Goal: Register for event/course

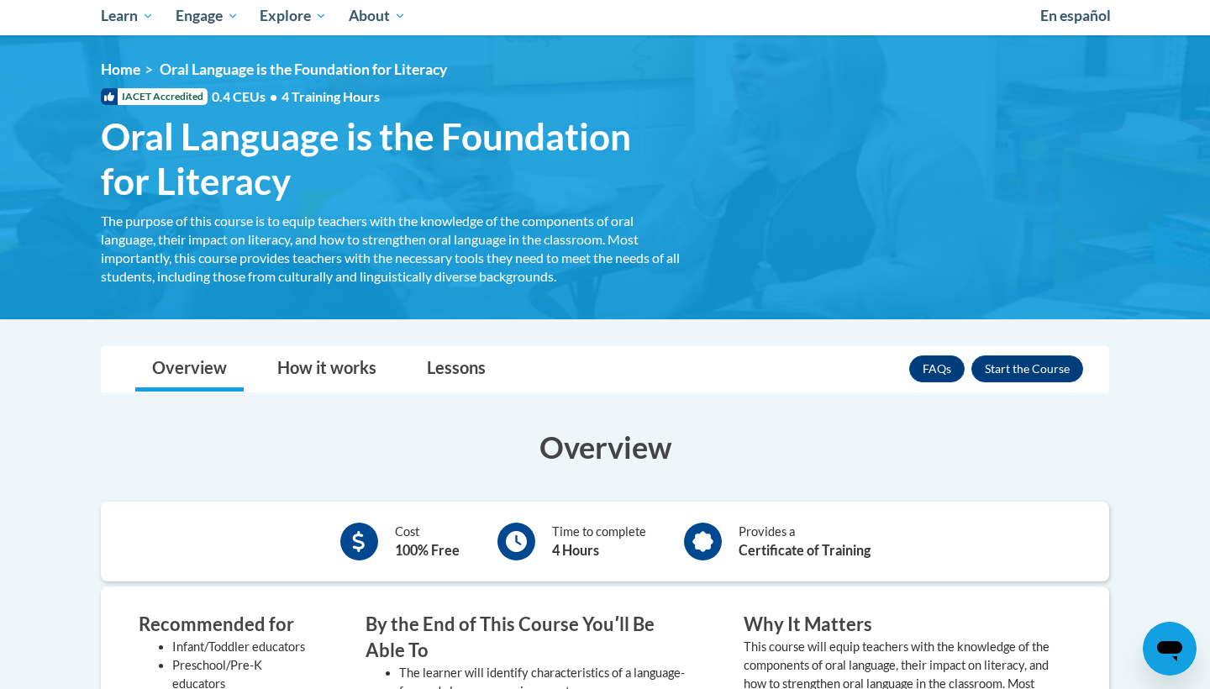
scroll to position [155, 0]
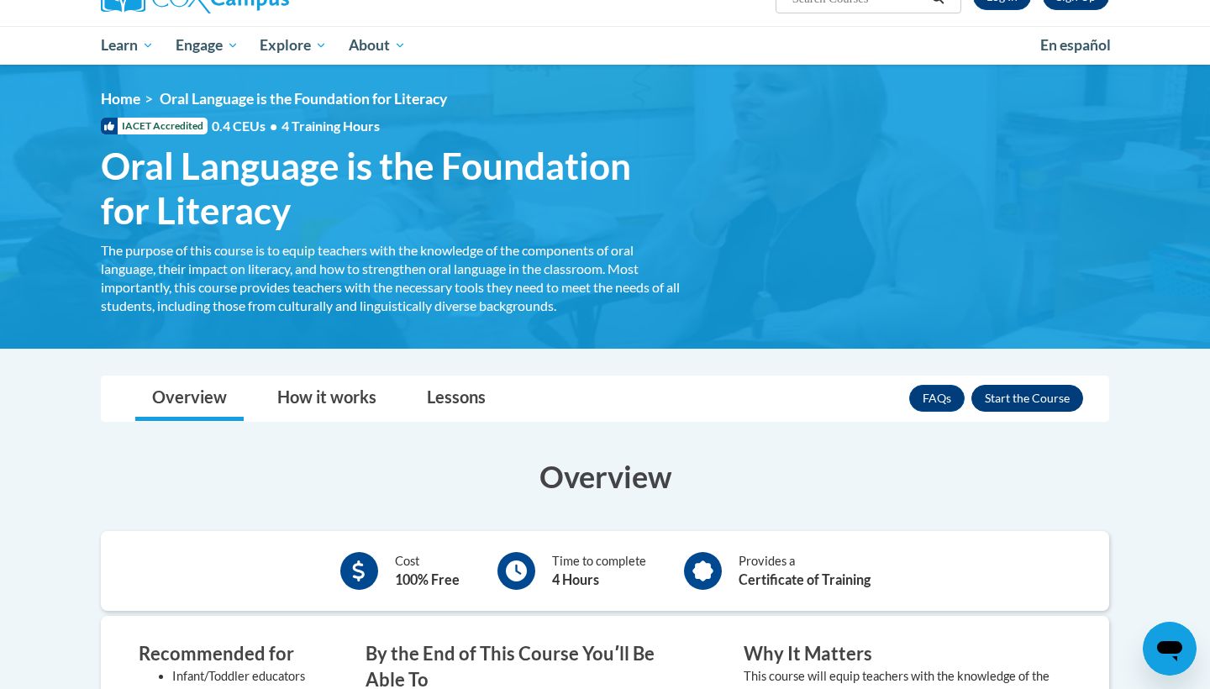
click at [1042, 406] on button "Enroll" at bounding box center [1027, 398] width 112 height 27
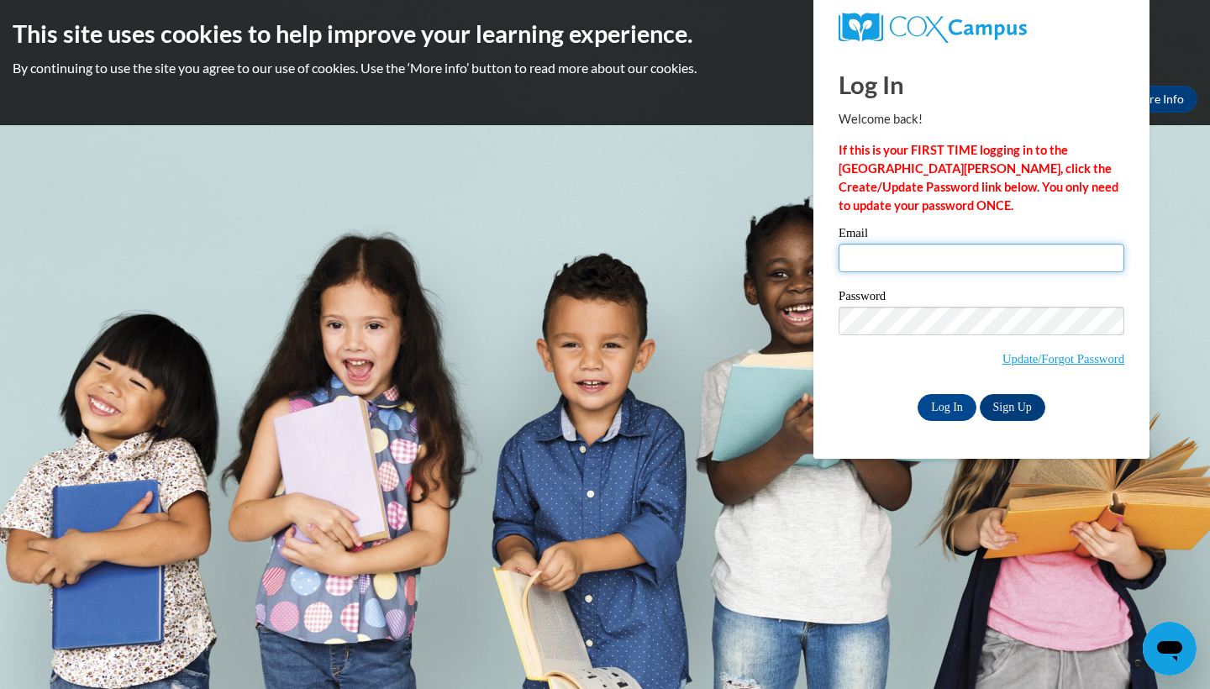
type input "Blindo@students.kennesaw.edu"
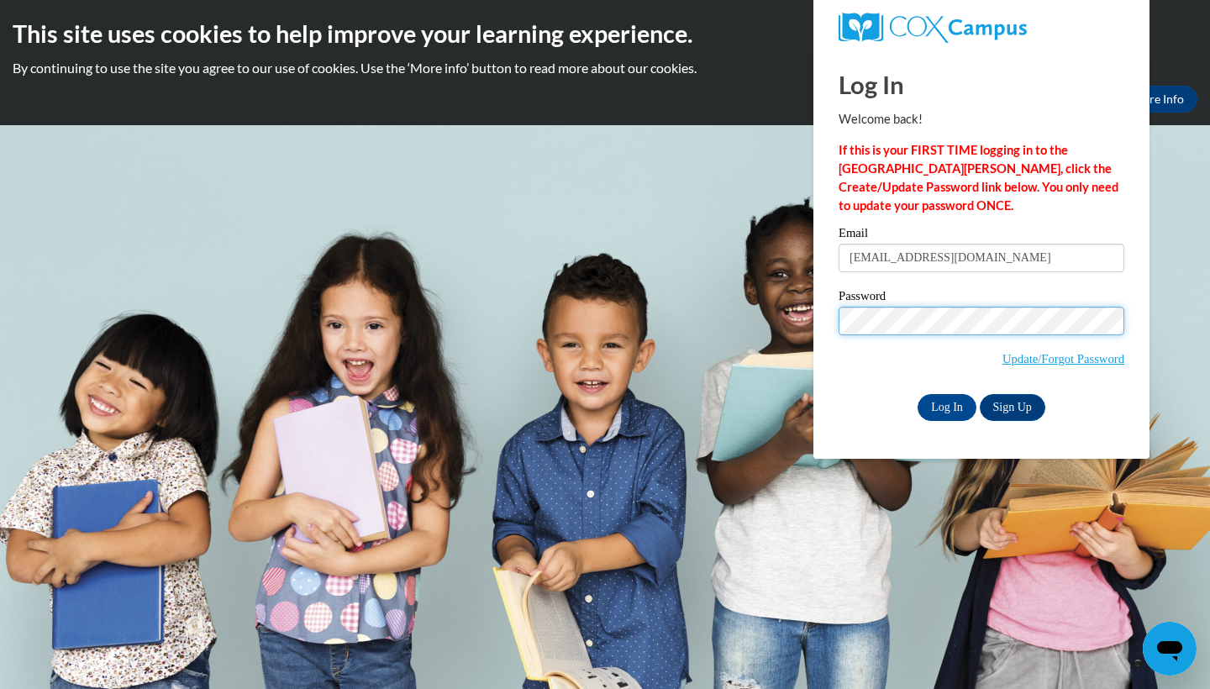
click at [945, 404] on input "Log In" at bounding box center [947, 407] width 59 height 27
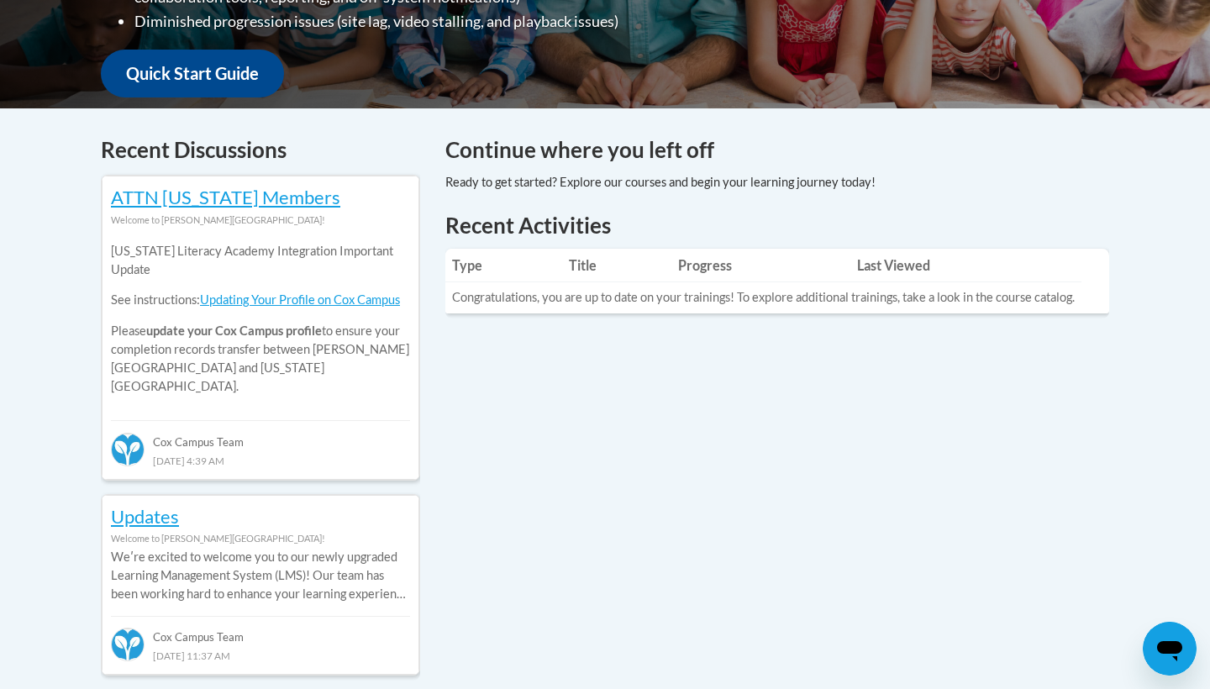
scroll to position [613, 0]
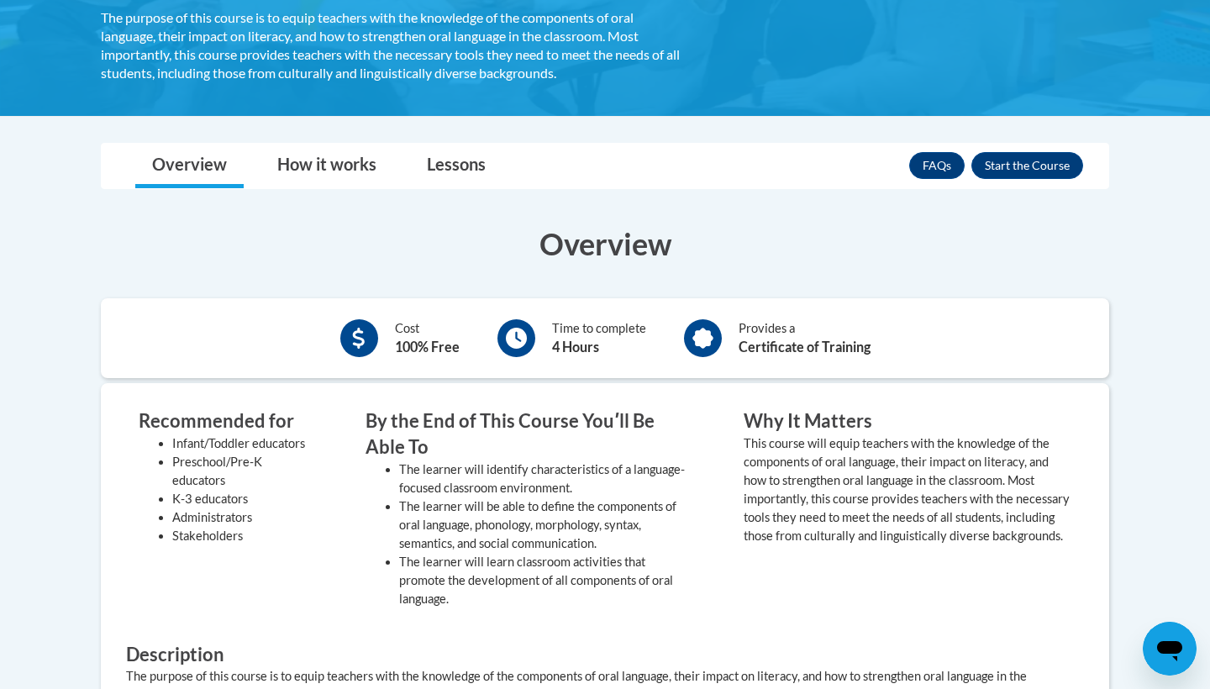
scroll to position [390, 0]
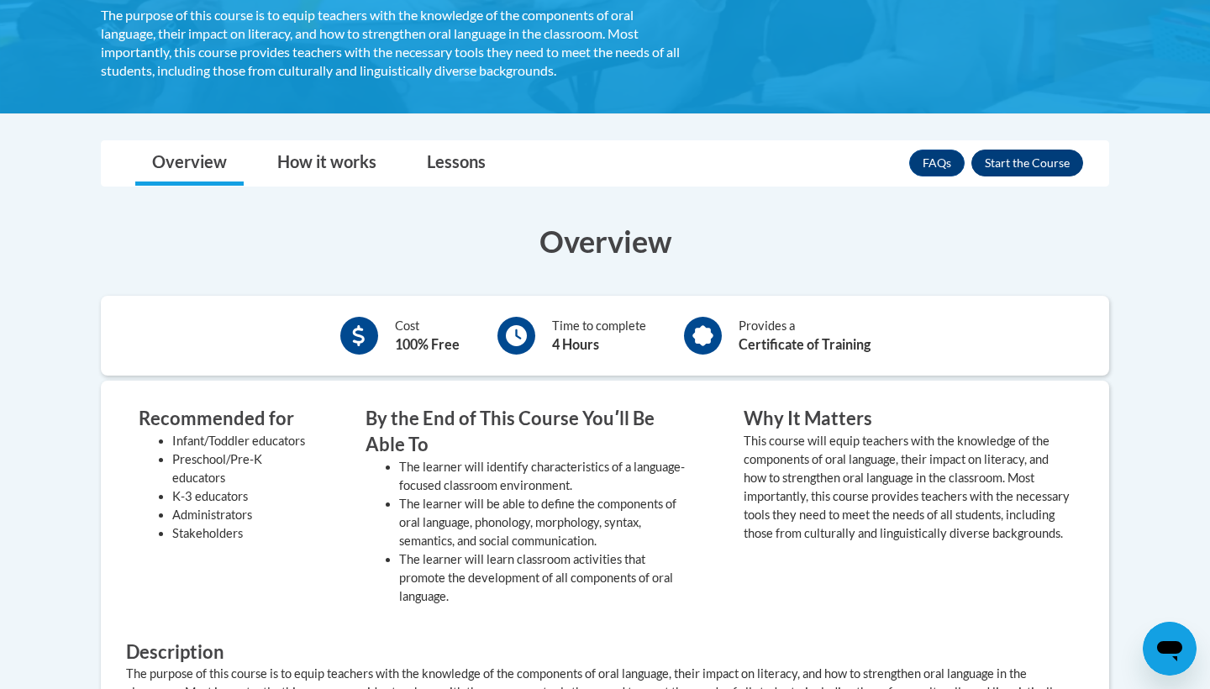
click at [1048, 159] on button "Enroll" at bounding box center [1027, 163] width 112 height 27
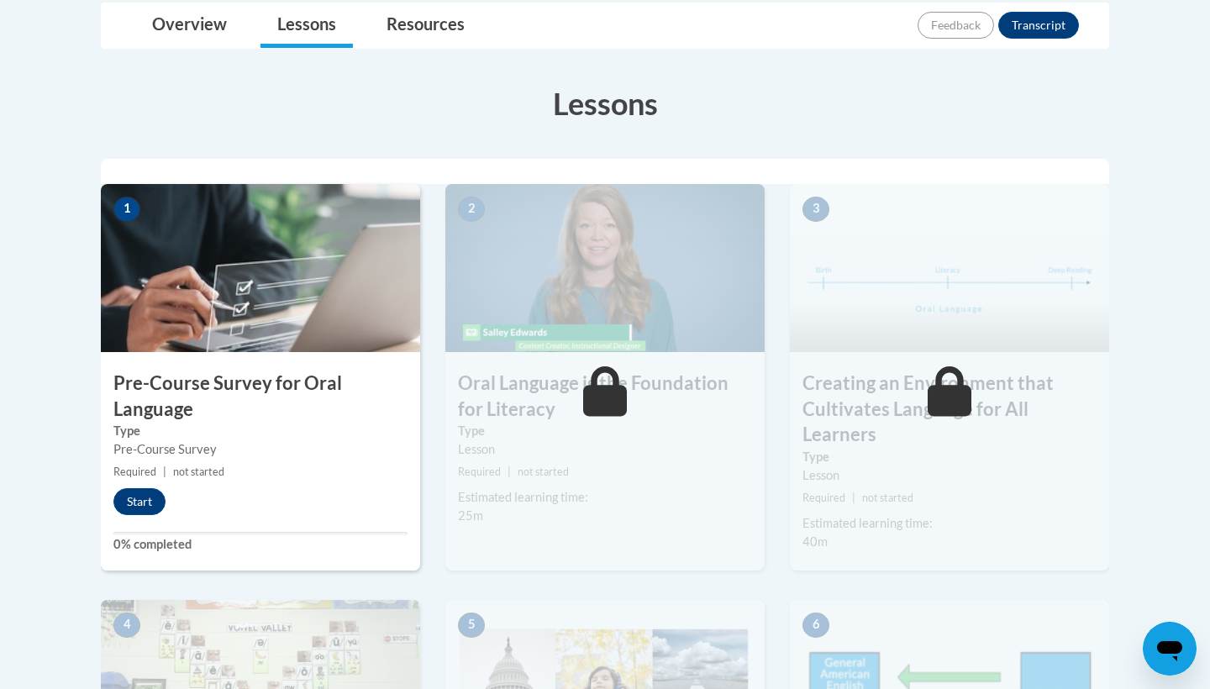
scroll to position [408, 0]
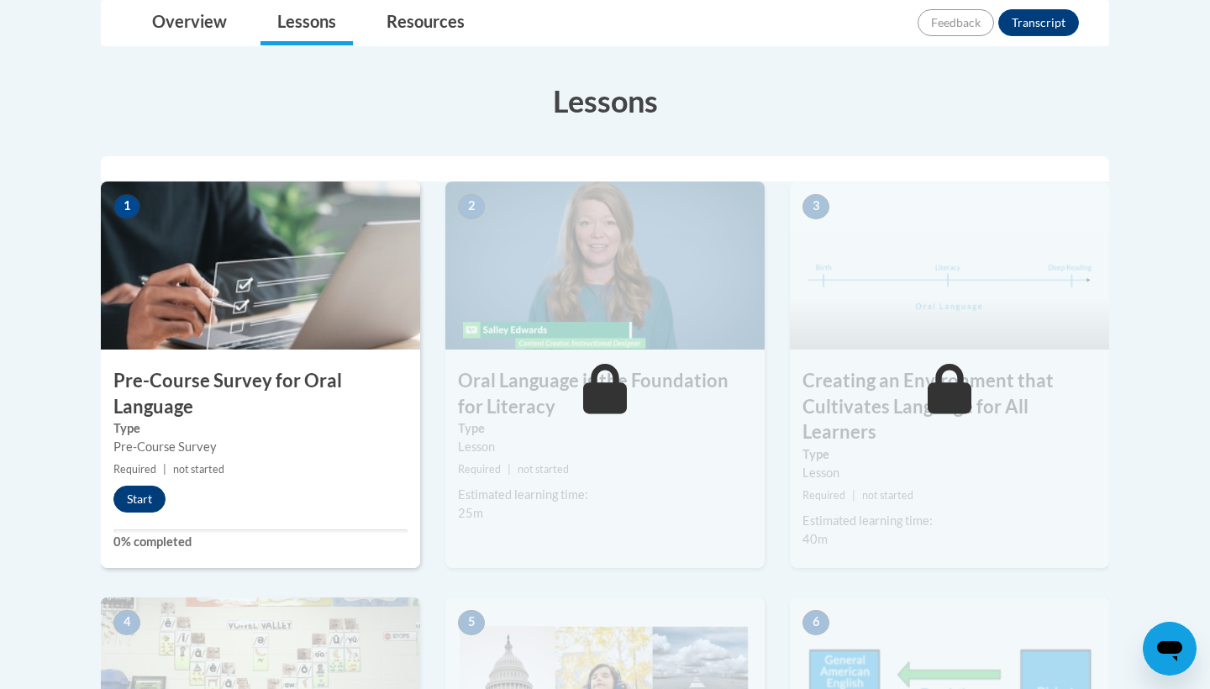
click at [156, 502] on button "Start" at bounding box center [139, 499] width 52 height 27
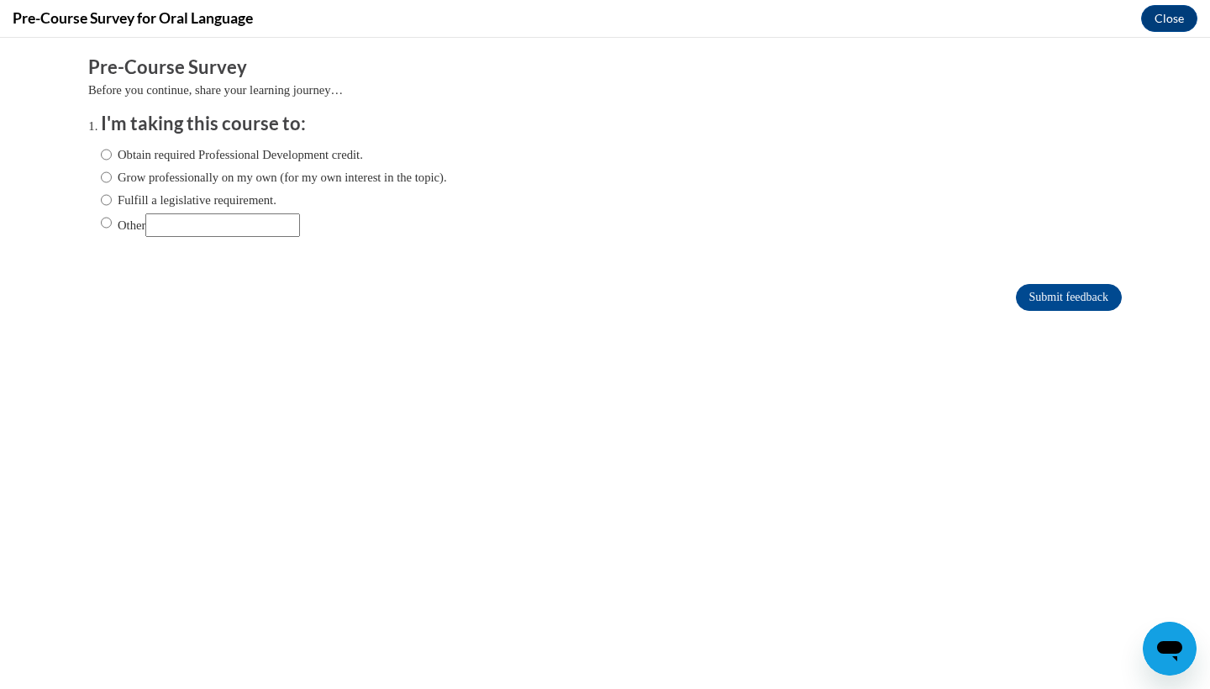
scroll to position [0, 0]
click at [243, 155] on label "Obtain required Professional Development credit." at bounding box center [232, 154] width 262 height 18
click at [112, 155] on input "Obtain required Professional Development credit." at bounding box center [106, 154] width 11 height 18
radio input "true"
click at [1098, 290] on input "Submit feedback" at bounding box center [1069, 297] width 106 height 27
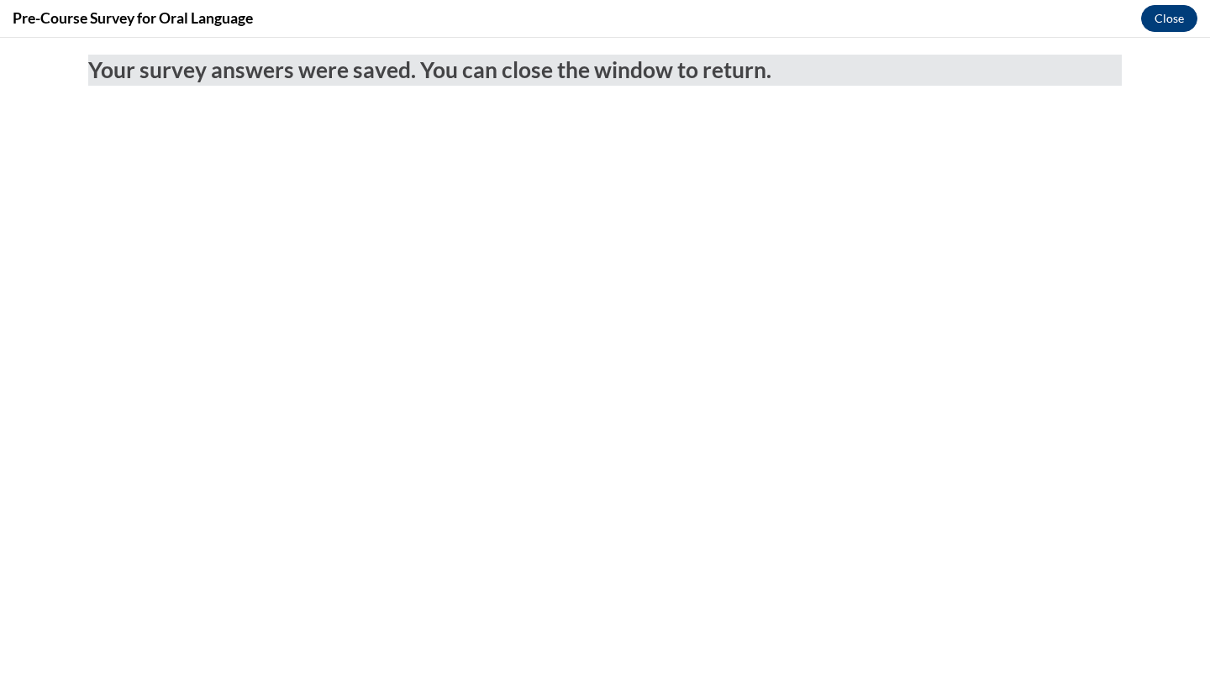
click at [1159, 18] on button "Close" at bounding box center [1169, 18] width 56 height 27
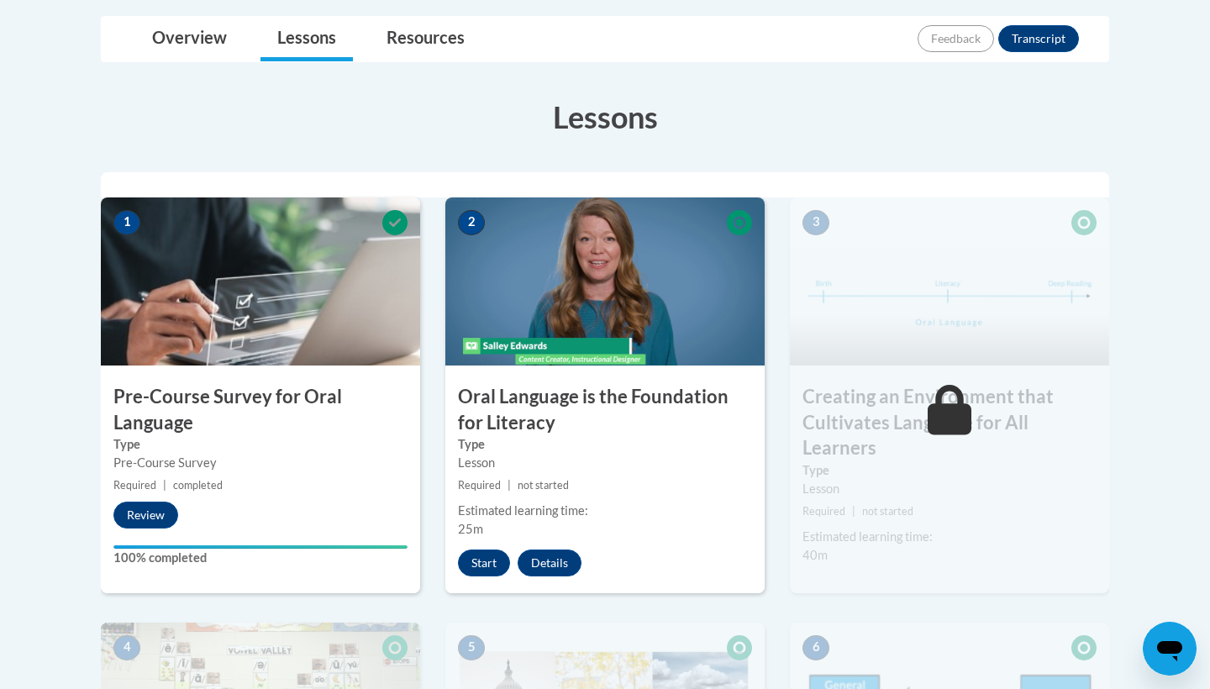
scroll to position [360, 0]
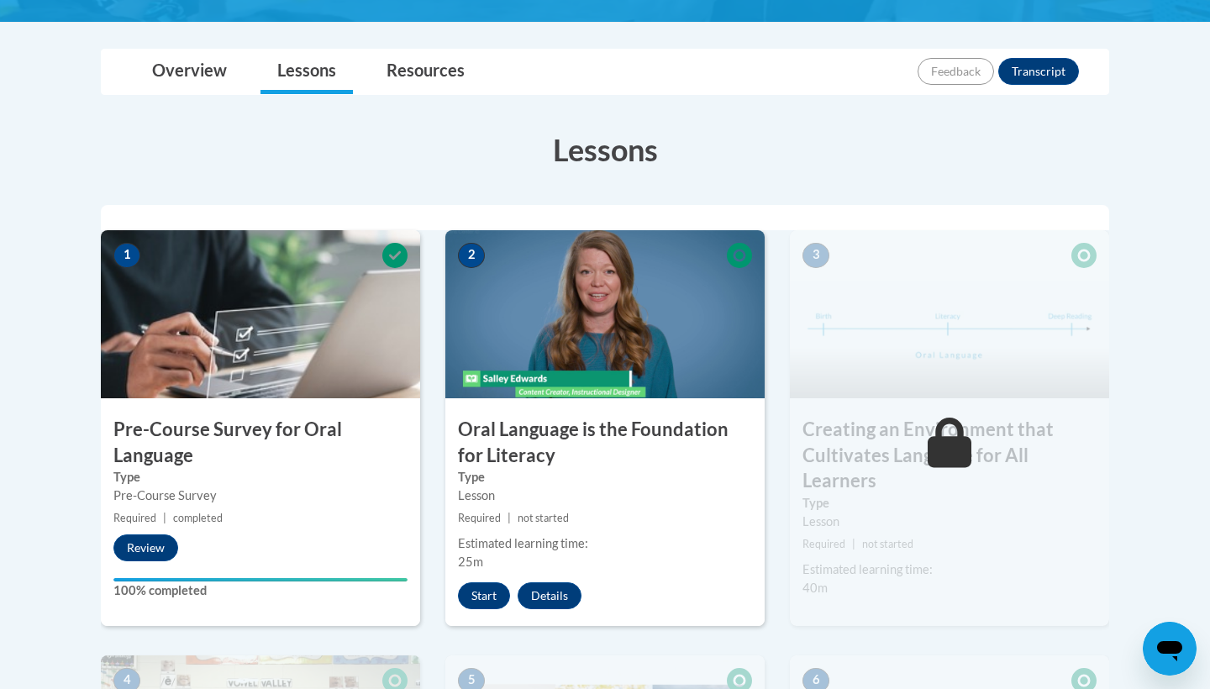
click at [649, 335] on img at bounding box center [604, 314] width 319 height 168
click at [493, 598] on button "Start" at bounding box center [484, 595] width 52 height 27
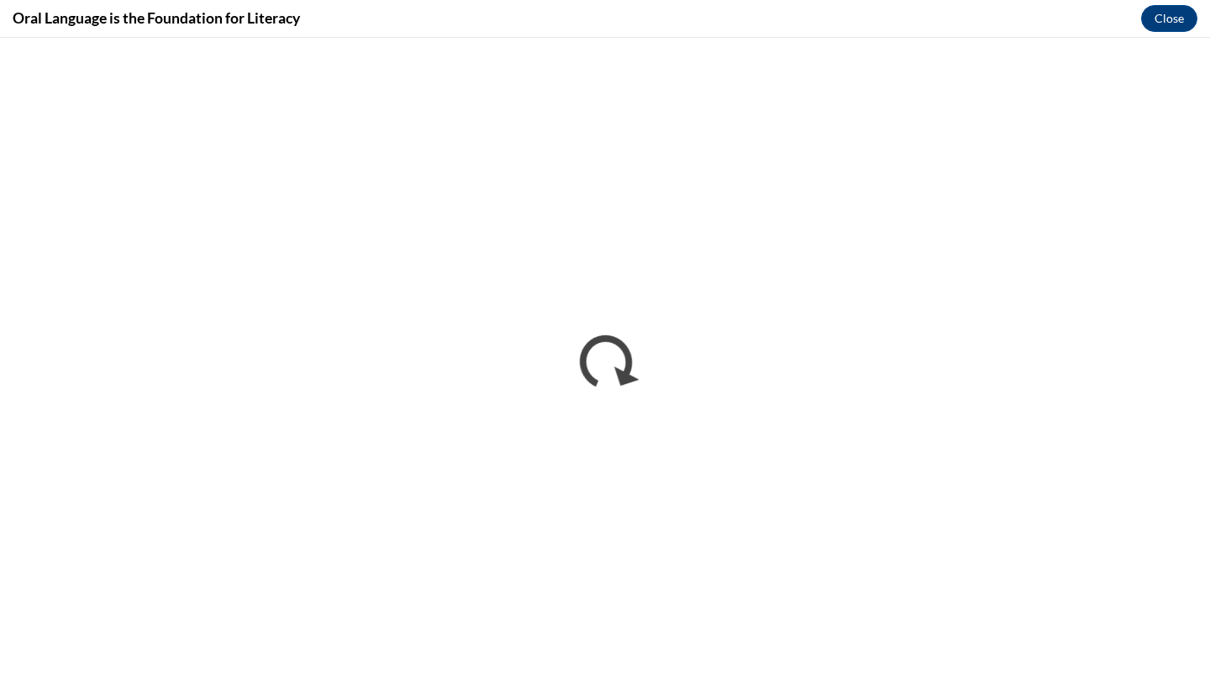
scroll to position [0, 0]
